Goal: Transaction & Acquisition: Book appointment/travel/reservation

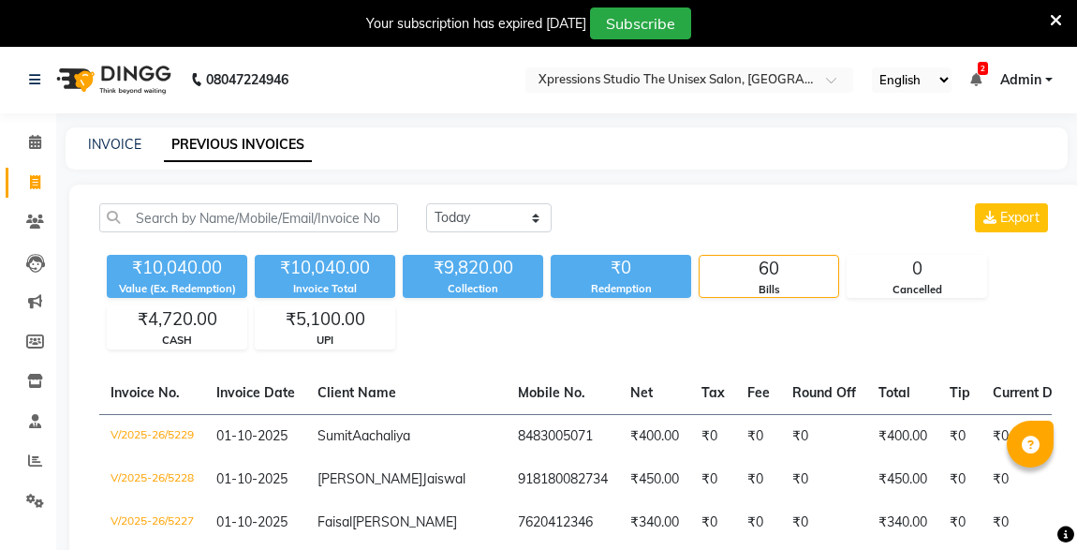
select select "[DATE]"
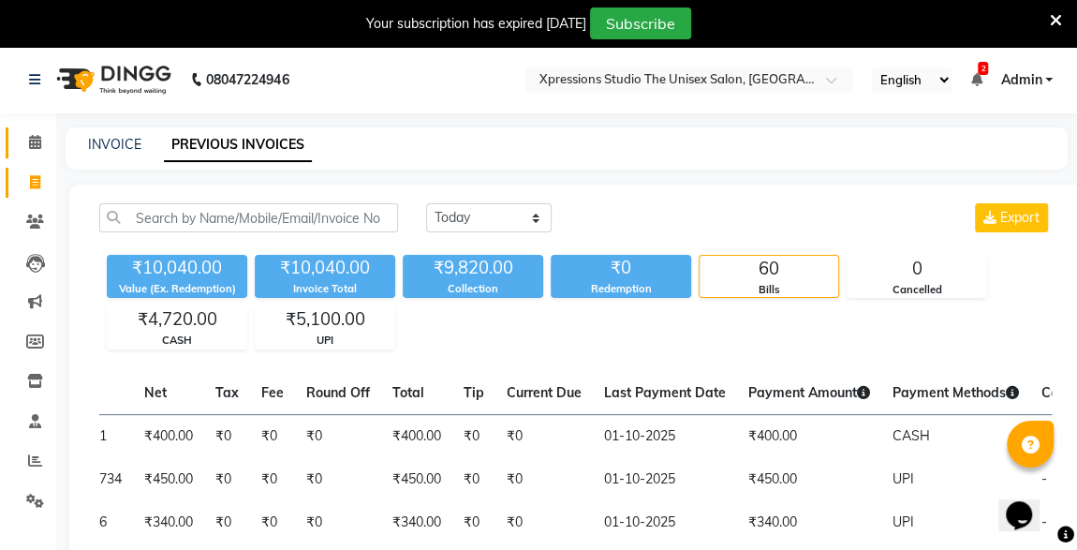
click at [38, 141] on icon at bounding box center [35, 142] width 12 height 14
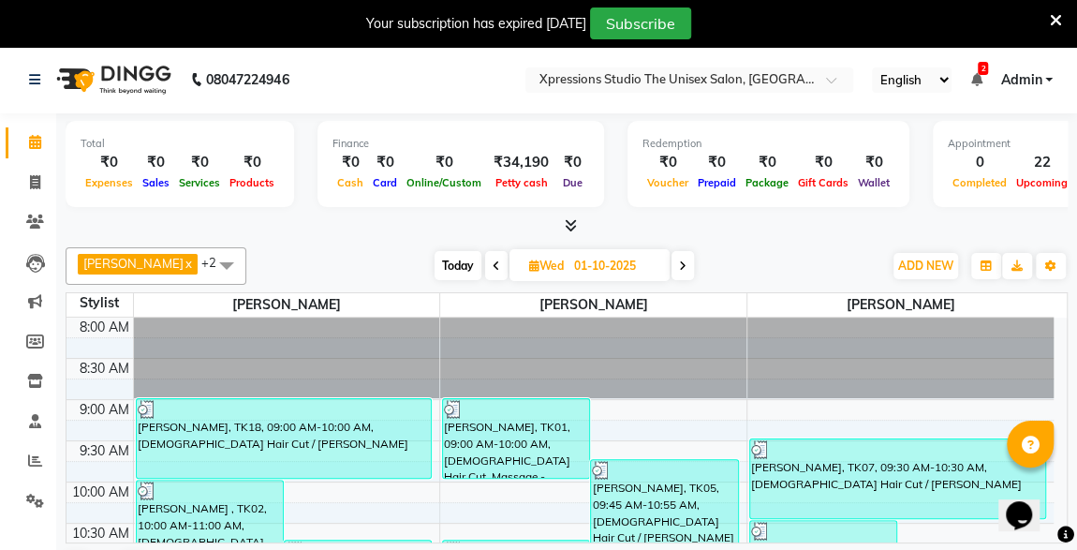
click at [440, 256] on span "Today" at bounding box center [458, 265] width 47 height 29
type input "02-10-2025"
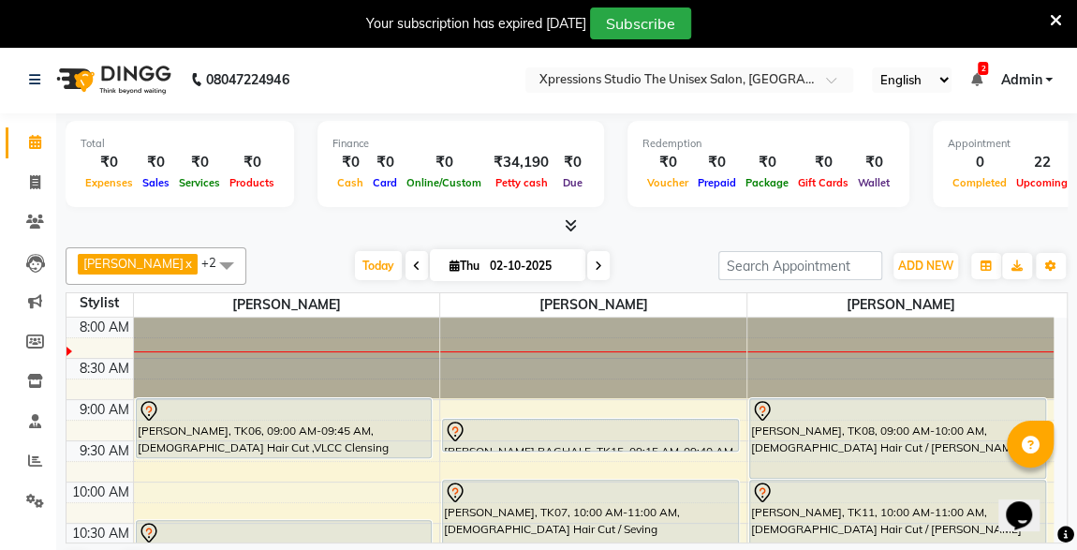
click at [558, 423] on div at bounding box center [590, 432] width 293 height 22
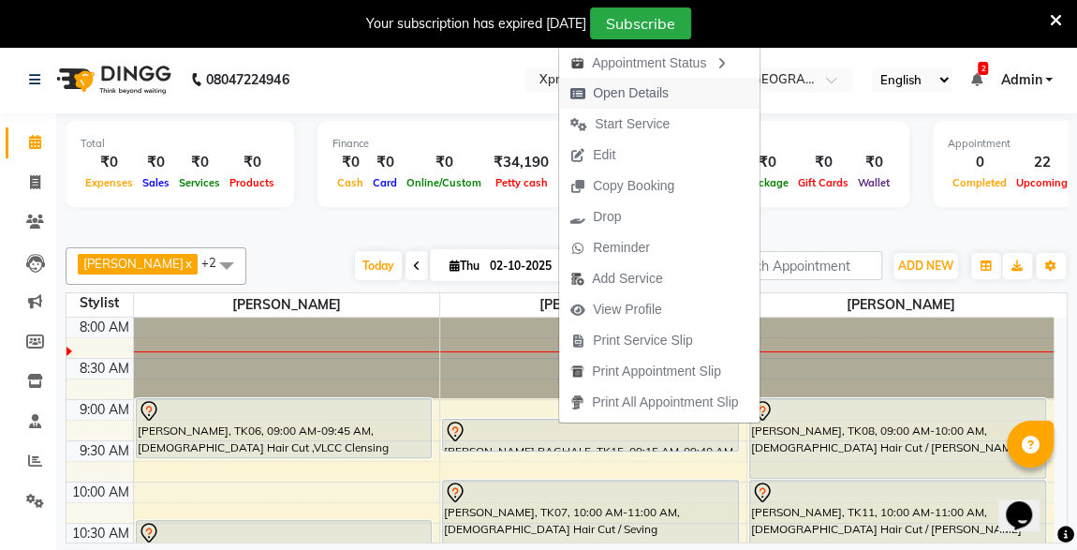
click at [618, 87] on span "Open Details" at bounding box center [631, 93] width 76 height 20
select select "7"
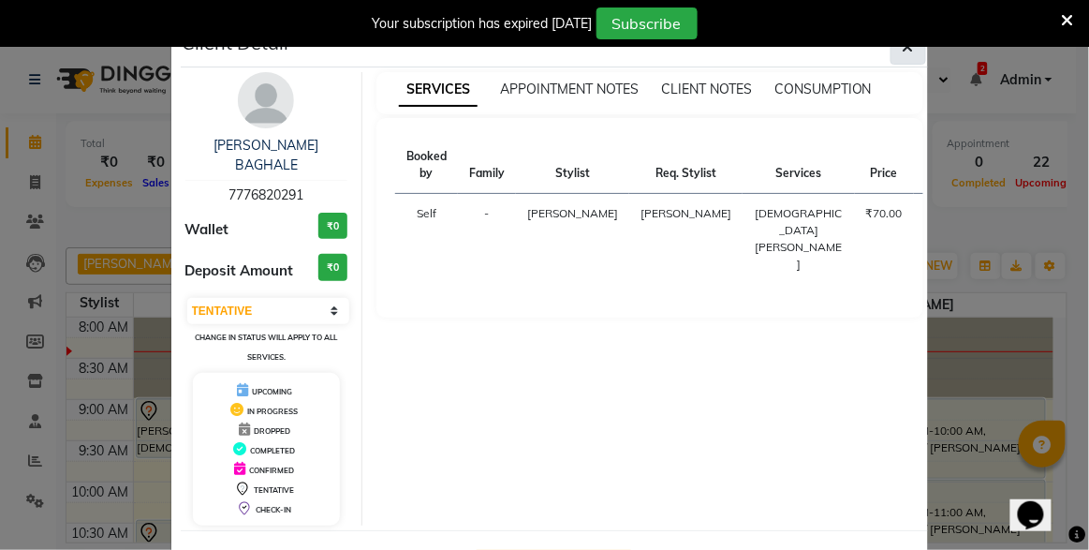
click at [903, 49] on icon "button" at bounding box center [908, 46] width 11 height 15
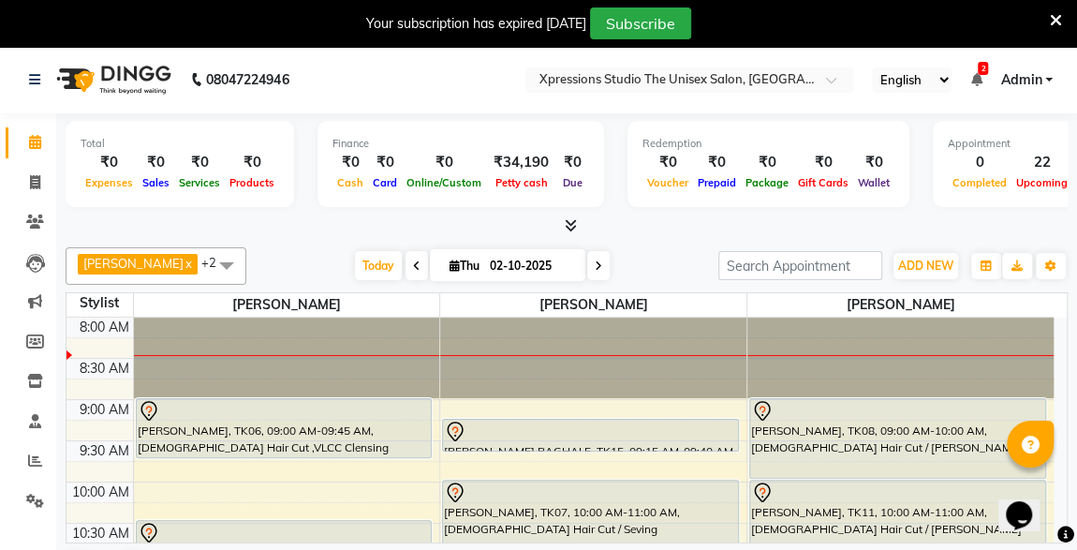
click at [980, 84] on icon at bounding box center [976, 79] width 11 height 13
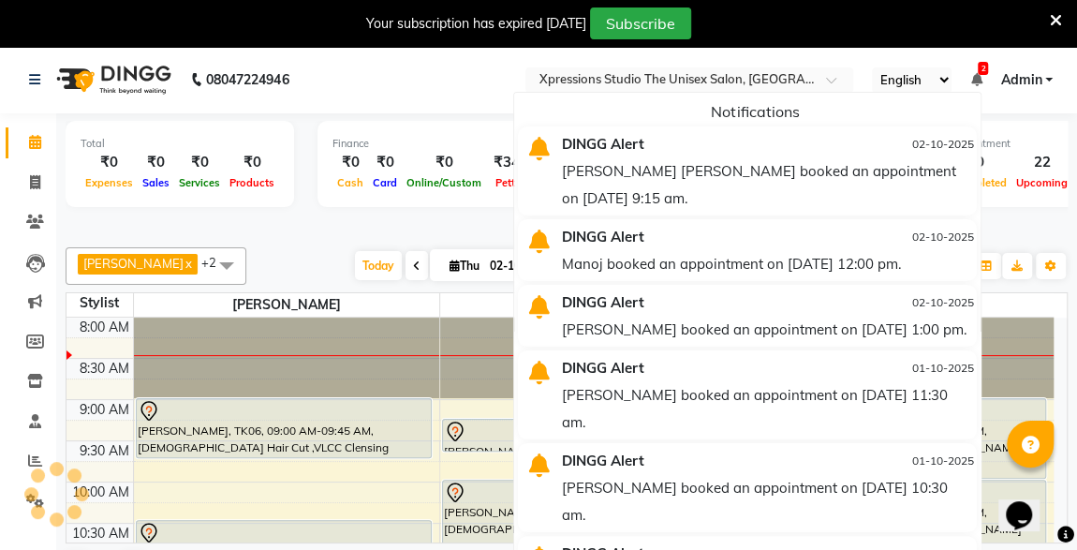
click at [719, 190] on div "[PERSON_NAME] [PERSON_NAME] booked an appointment on [DATE] 9:15 am." at bounding box center [767, 184] width 411 height 54
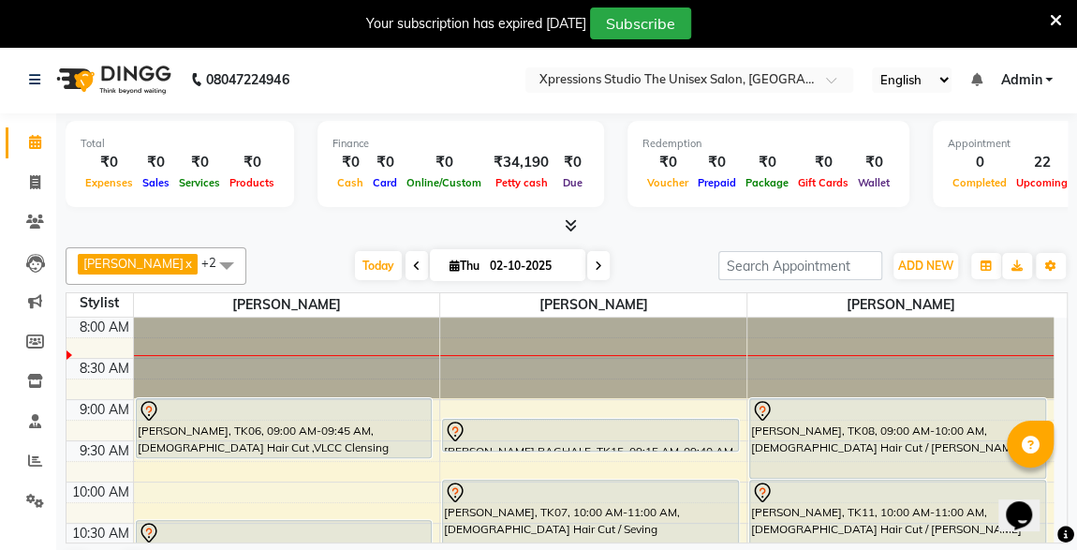
click at [325, 220] on div at bounding box center [567, 226] width 1002 height 20
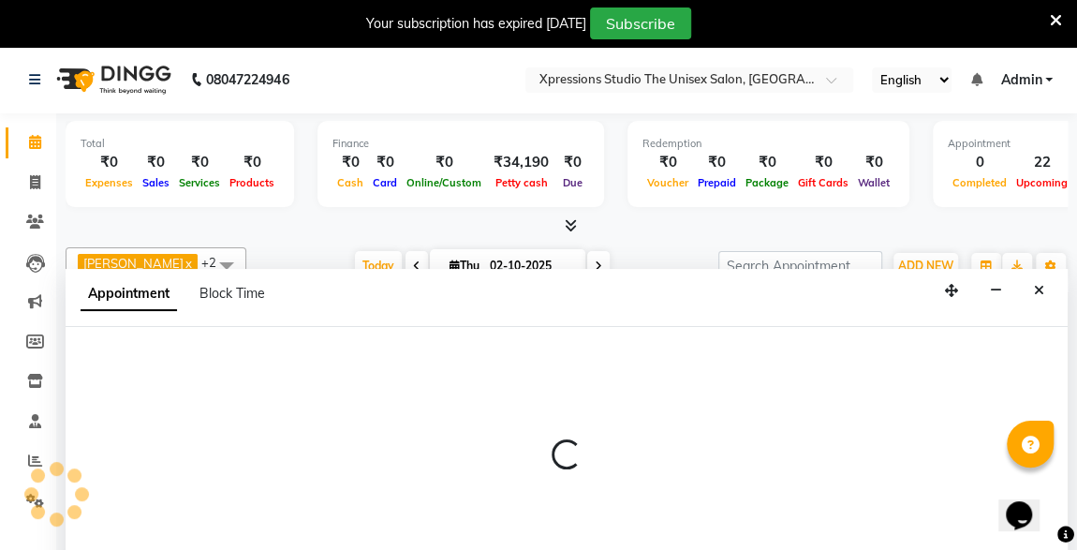
scroll to position [46, 0]
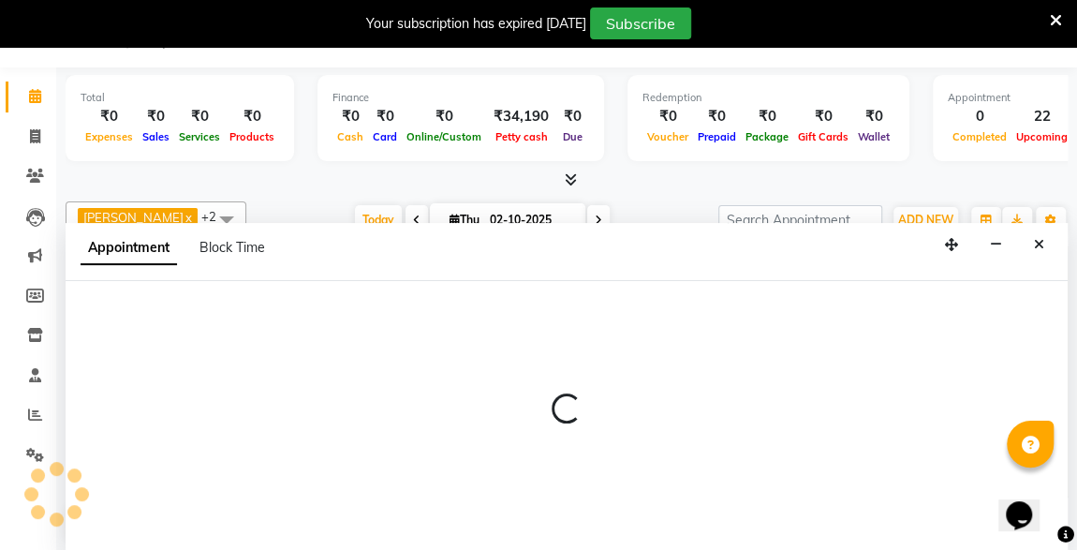
select select "57587"
select select "585"
select select "tentative"
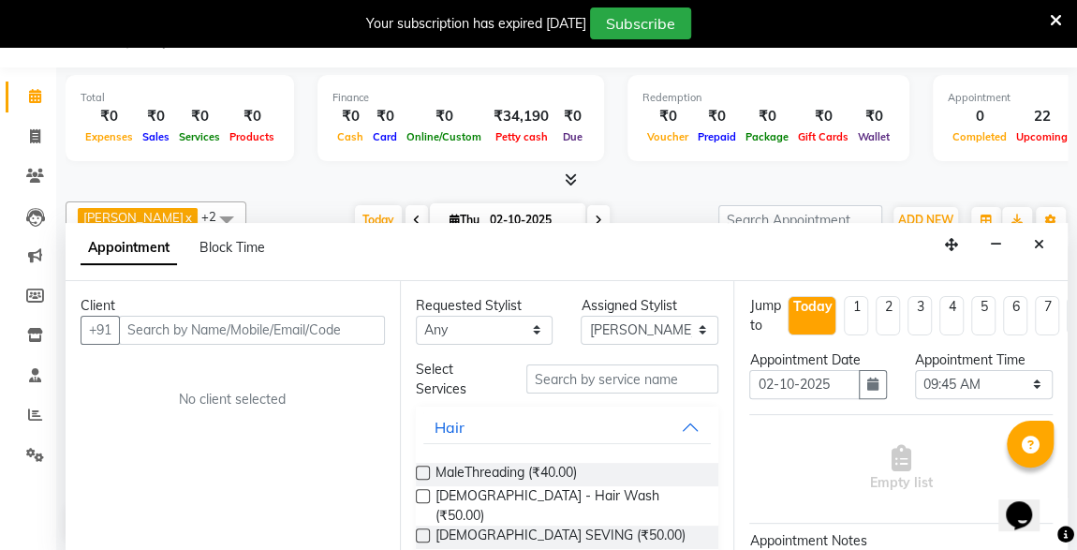
click at [154, 319] on input "text" at bounding box center [252, 330] width 266 height 29
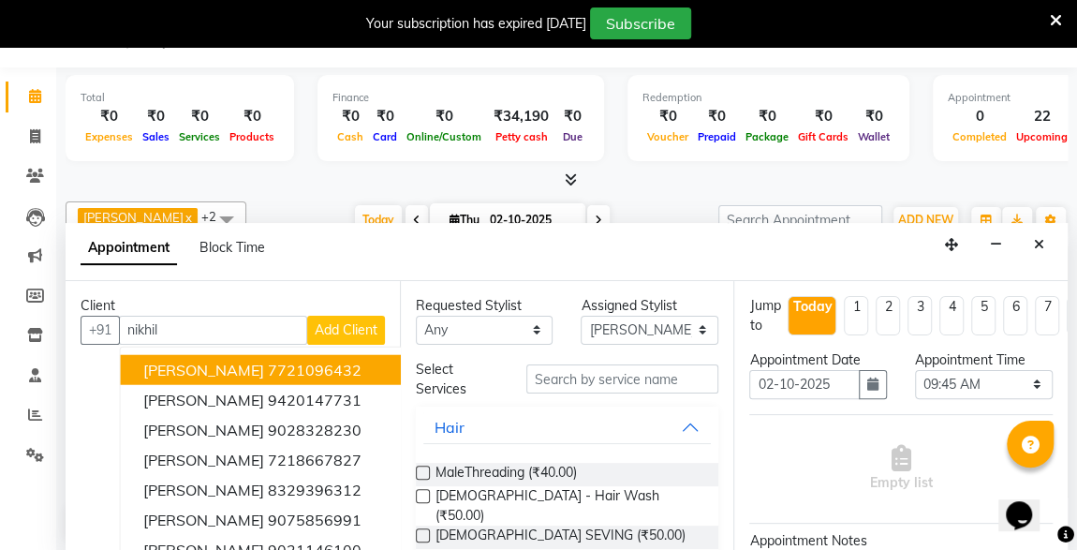
click at [174, 354] on button "[PERSON_NAME] 7721096432" at bounding box center [319, 369] width 396 height 30
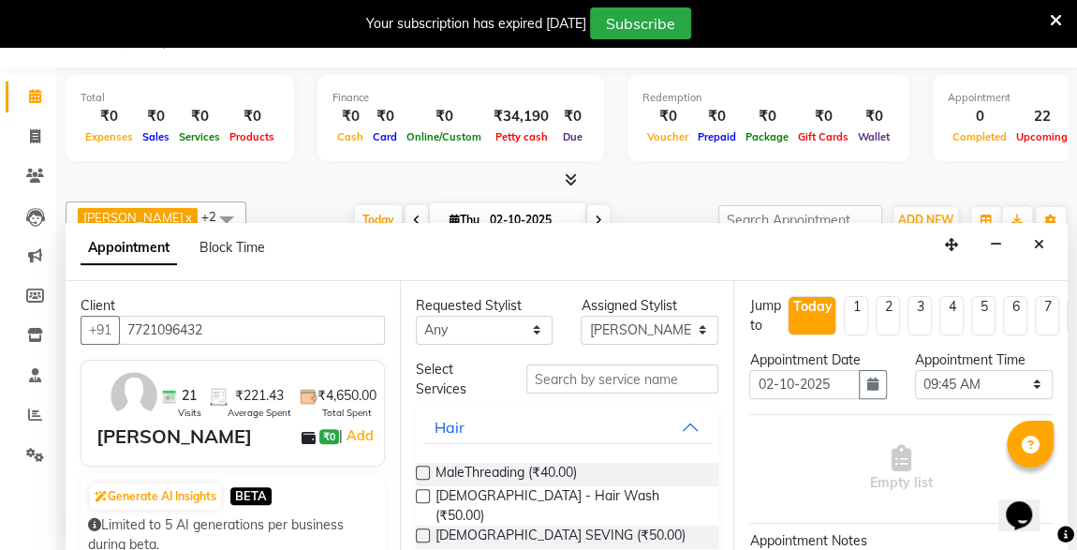
type input "7721096432"
click at [583, 374] on input "text" at bounding box center [622, 378] width 193 height 29
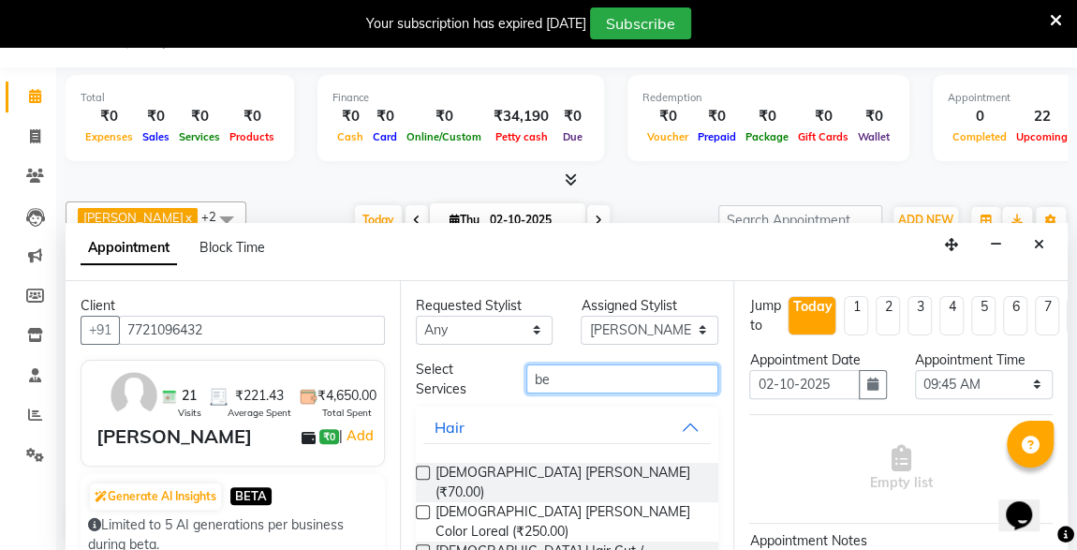
type input "be"
click at [565, 541] on span "[DEMOGRAPHIC_DATA] Hair Cut / [PERSON_NAME] (₹150.00)" at bounding box center [570, 560] width 269 height 39
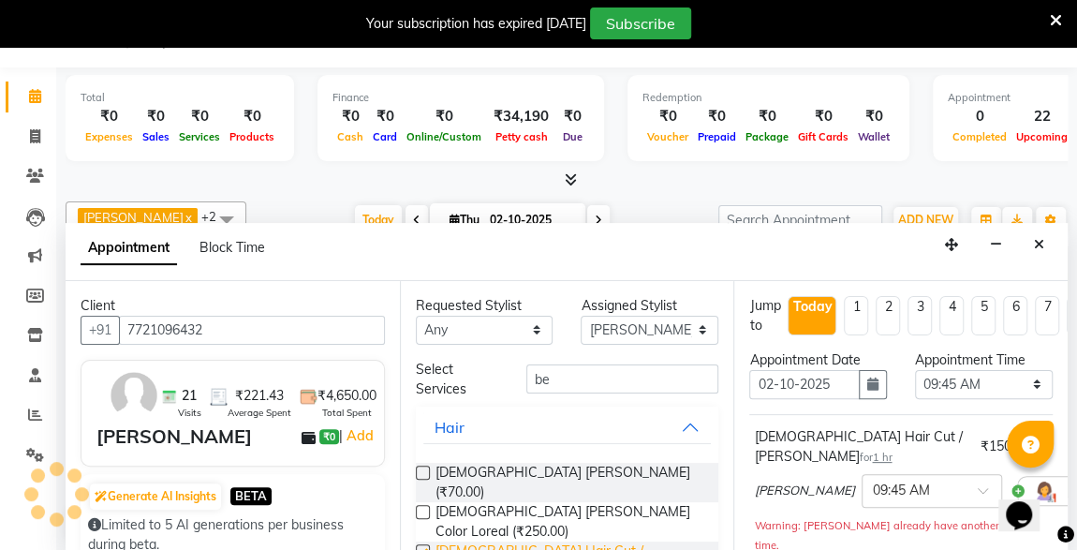
checkbox input "false"
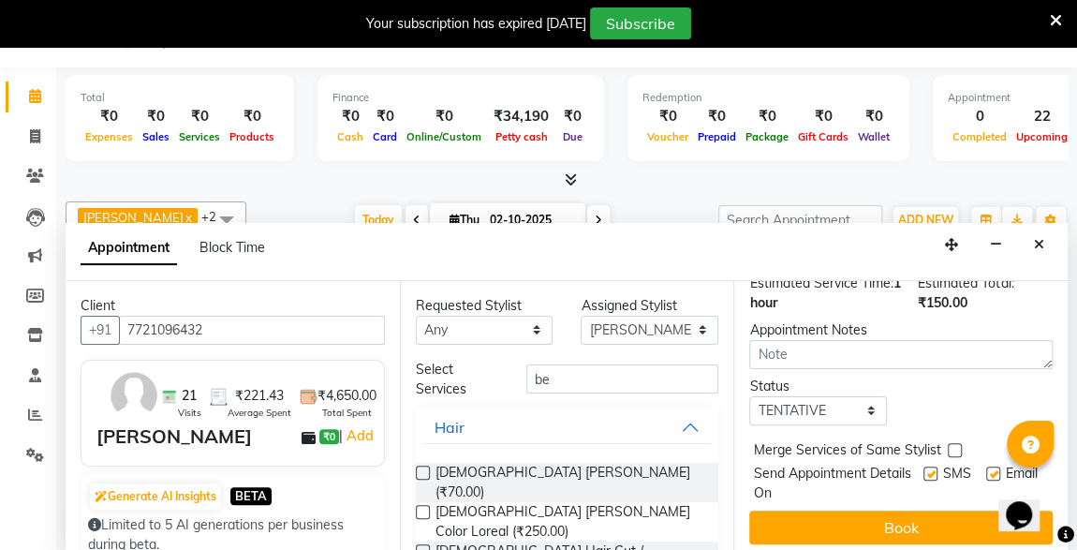
click at [924, 467] on label at bounding box center [931, 474] width 14 height 14
click at [924, 469] on input "checkbox" at bounding box center [930, 475] width 12 height 12
checkbox input "false"
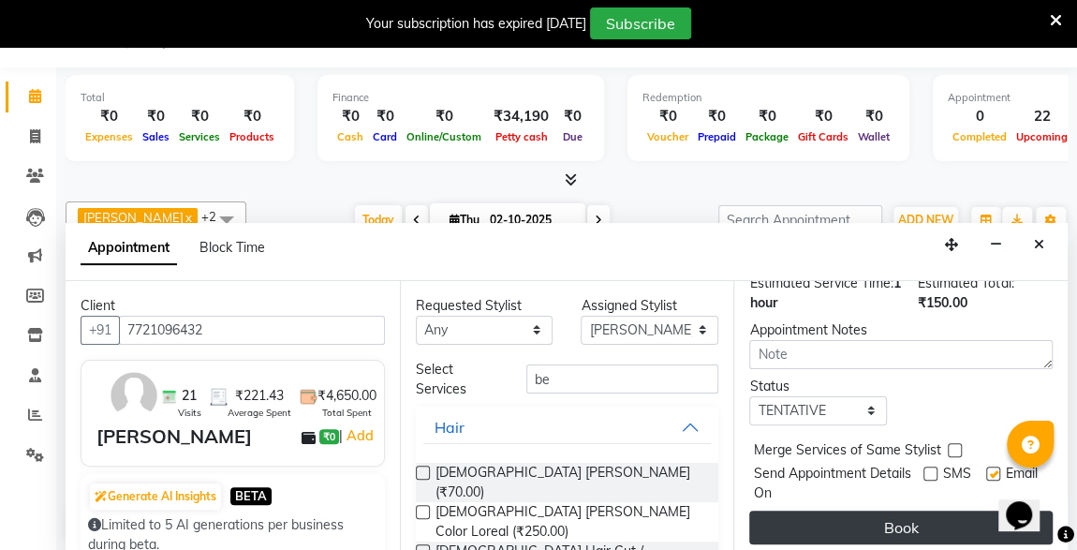
click at [941, 511] on button "Book" at bounding box center [901, 528] width 304 height 34
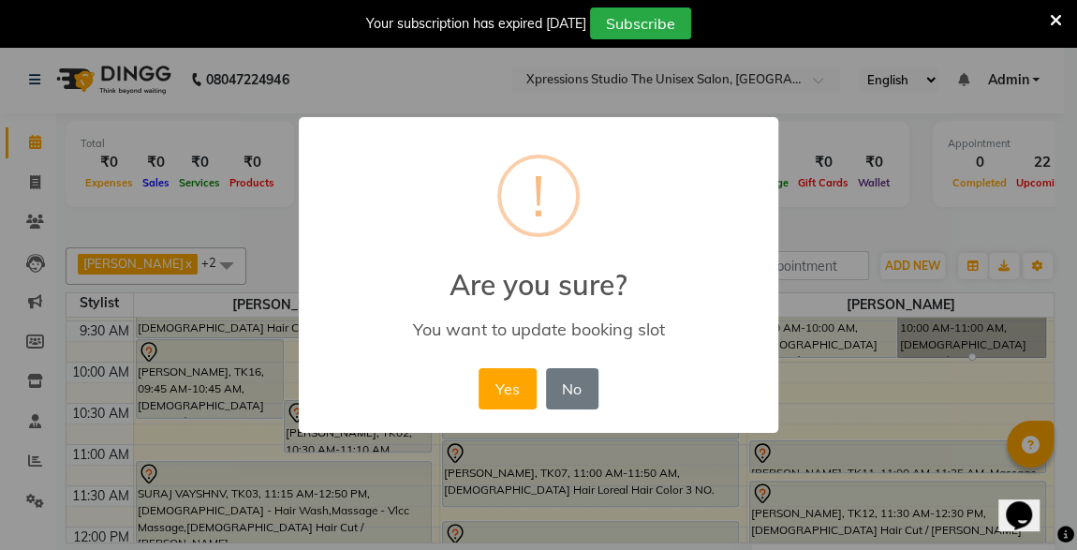
scroll to position [111, 0]
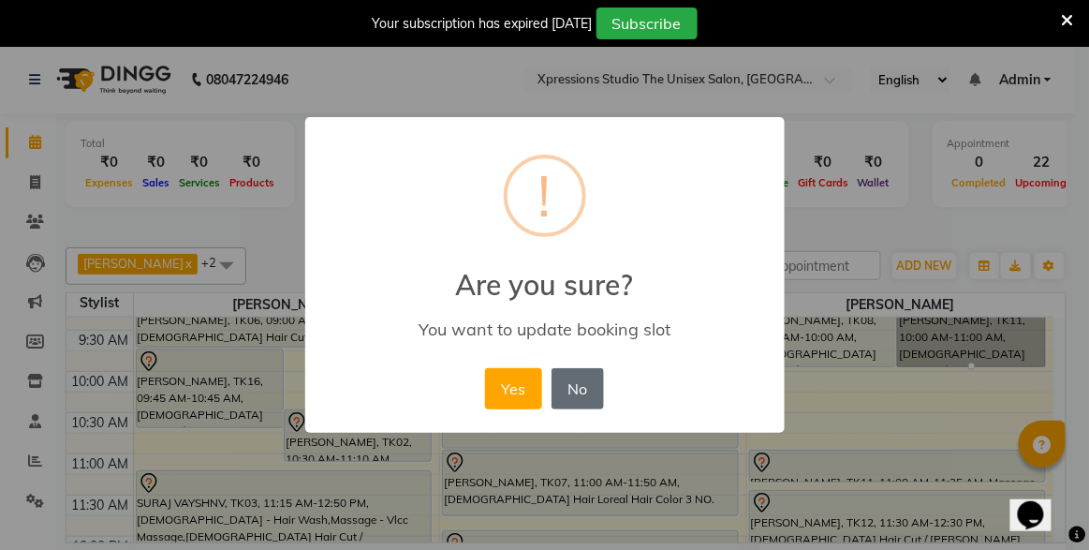
click at [584, 392] on button "No" at bounding box center [578, 388] width 52 height 41
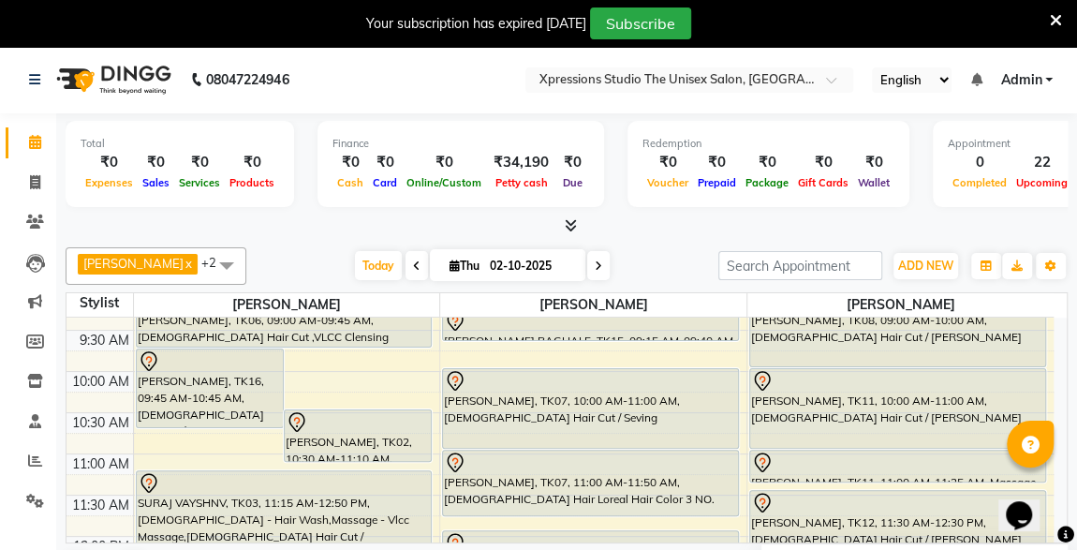
scroll to position [0, 0]
